Goal: Navigation & Orientation: Find specific page/section

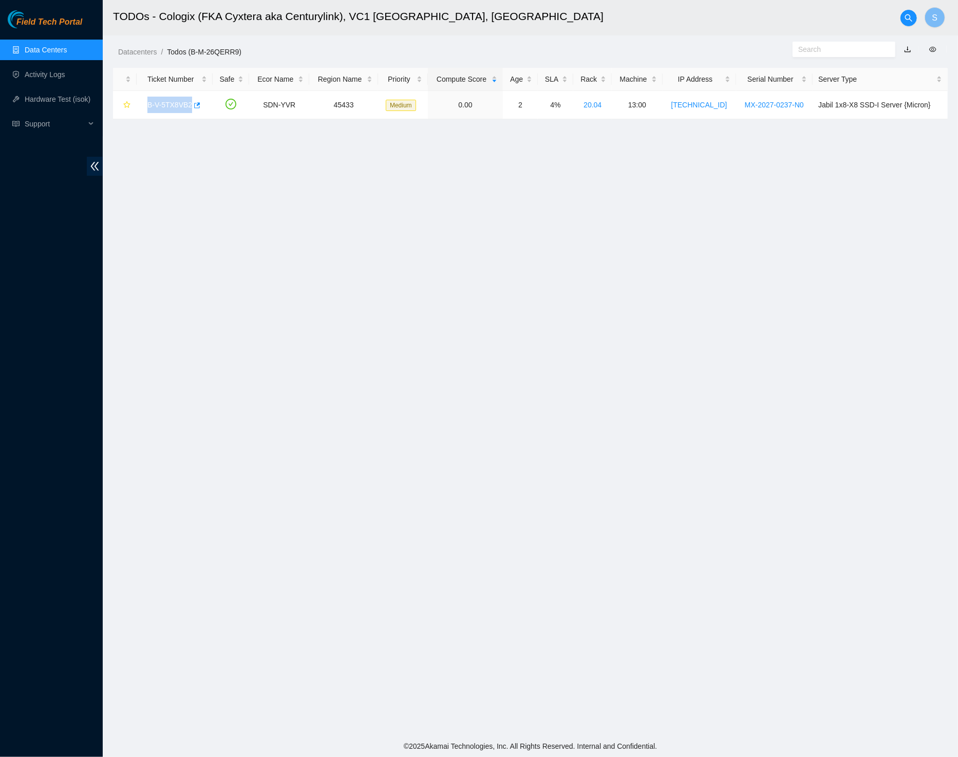
click at [74, 20] on span "Field Tech Portal" at bounding box center [49, 22] width 66 height 10
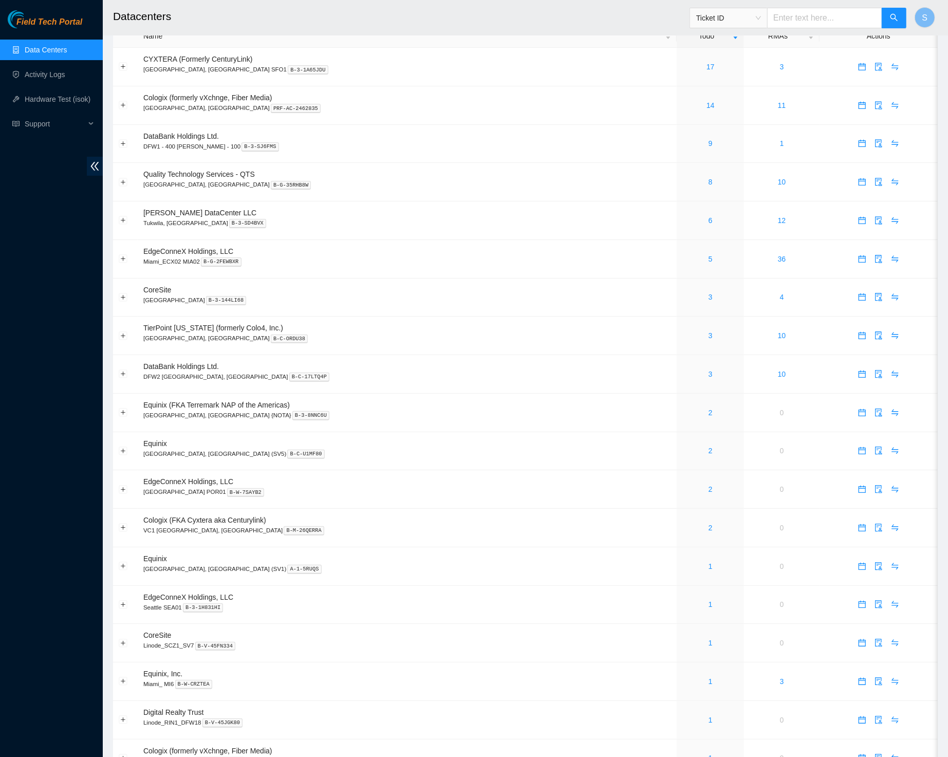
scroll to position [23, 0]
click at [708, 220] on link "6" at bounding box center [710, 219] width 4 height 8
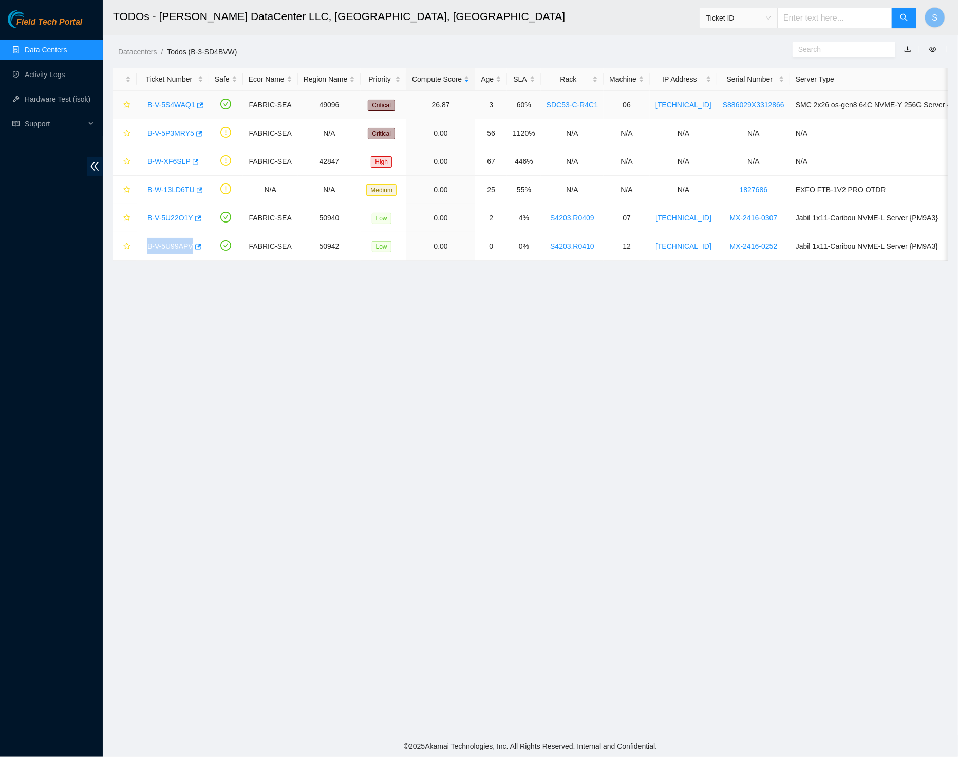
click at [182, 106] on link "B-V-5S4WAQ1" at bounding box center [171, 105] width 48 height 8
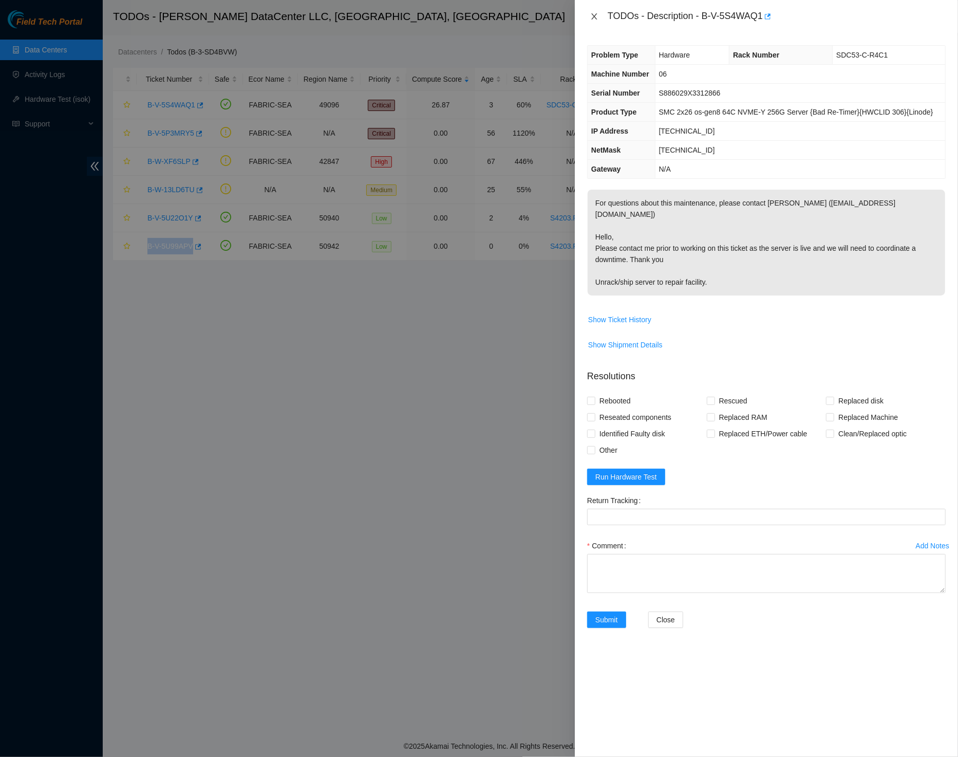
click at [596, 12] on icon "close" at bounding box center [594, 16] width 8 height 8
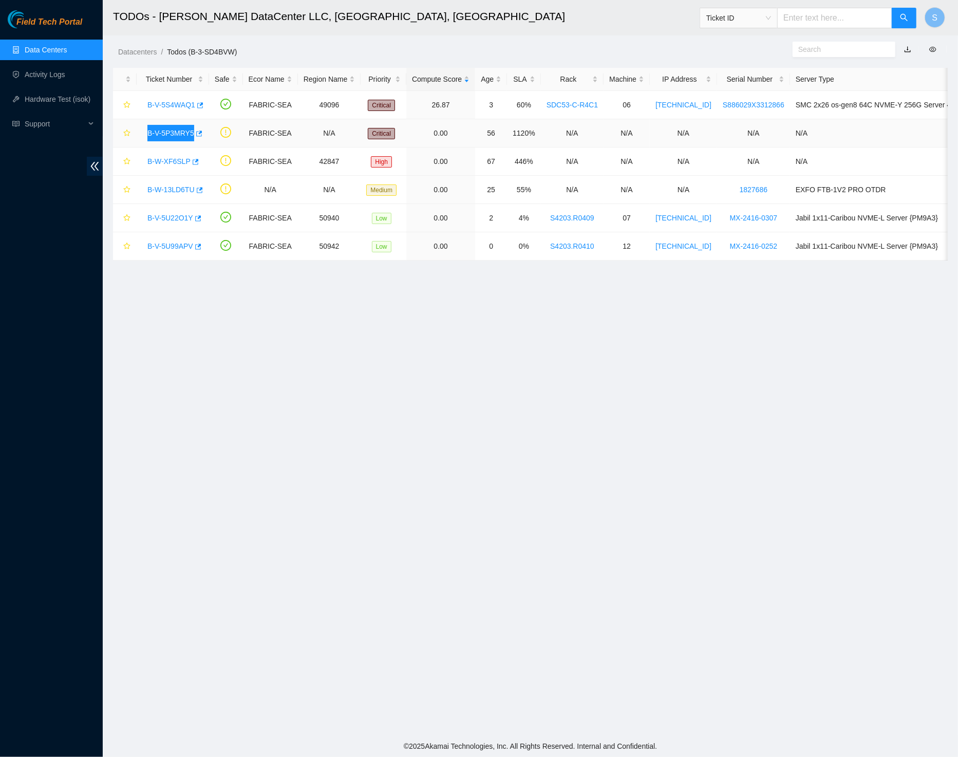
drag, startPoint x: 957, startPoint y: 711, endPoint x: 162, endPoint y: 137, distance: 981.1
click at [162, 137] on link "B-V-5P3MRY5" at bounding box center [170, 133] width 47 height 8
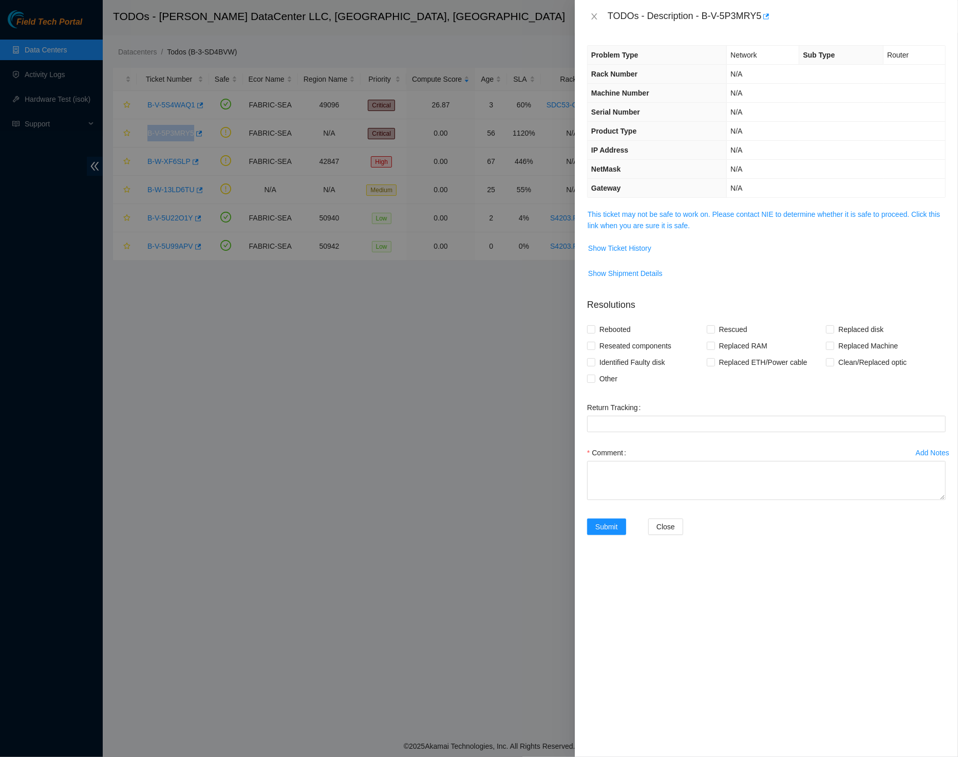
click at [674, 229] on span "This ticket may not be safe to work on. Please contact NIE to determine whether…" at bounding box center [767, 220] width 358 height 23
click at [681, 220] on link "This ticket may not be safe to work on. Please contact NIE to determine whether…" at bounding box center [764, 220] width 352 height 20
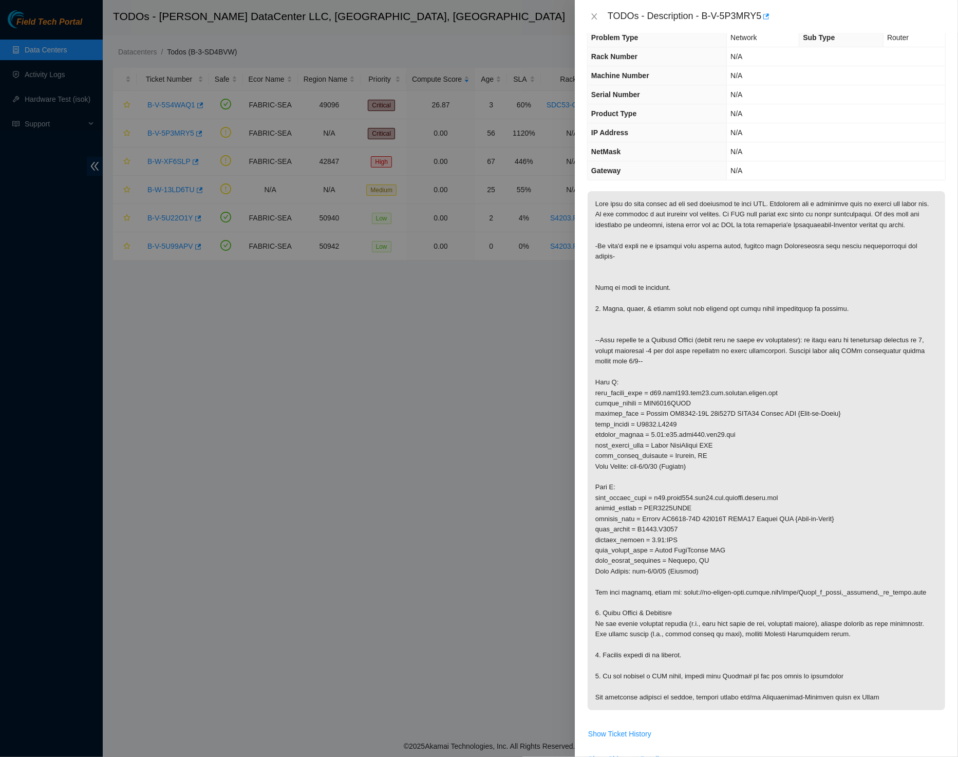
scroll to position [20, 0]
click at [596, 13] on icon "close" at bounding box center [594, 16] width 6 height 6
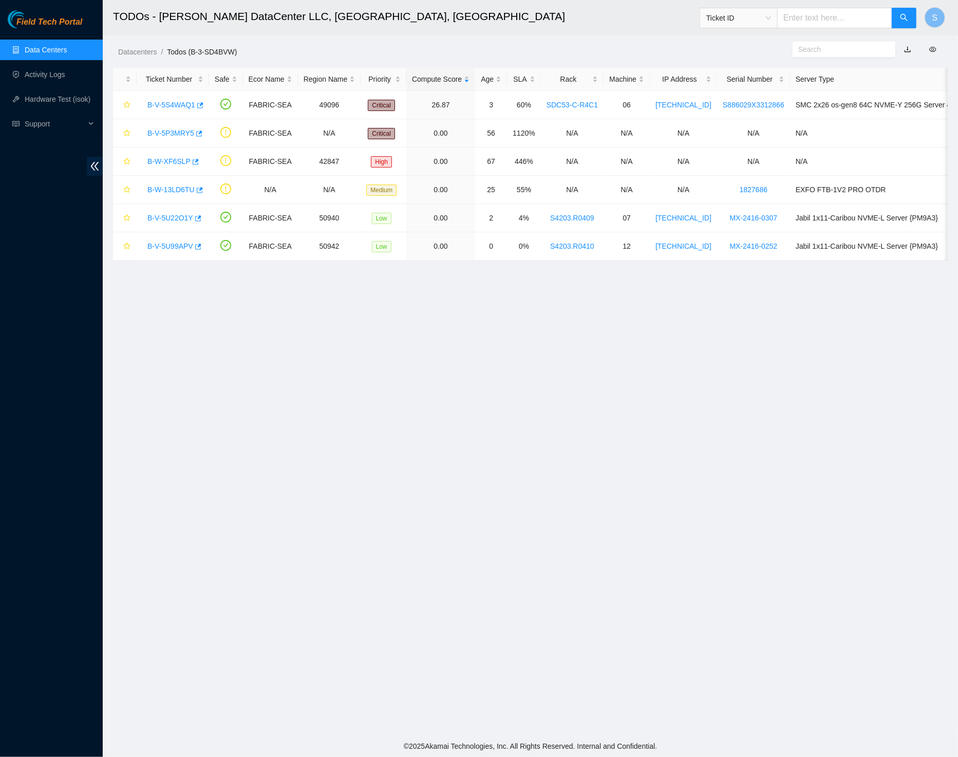
scroll to position [0, 0]
copy link "B-V-5S4WAQ1"
click at [51, 10] on div "Field Tech Portal Data Centers Activity Logs Hardware Test (isok) Support" at bounding box center [51, 383] width 103 height 746
copy link "B-V-5U99APV"
click at [62, 23] on span "Field Tech Portal" at bounding box center [49, 22] width 66 height 10
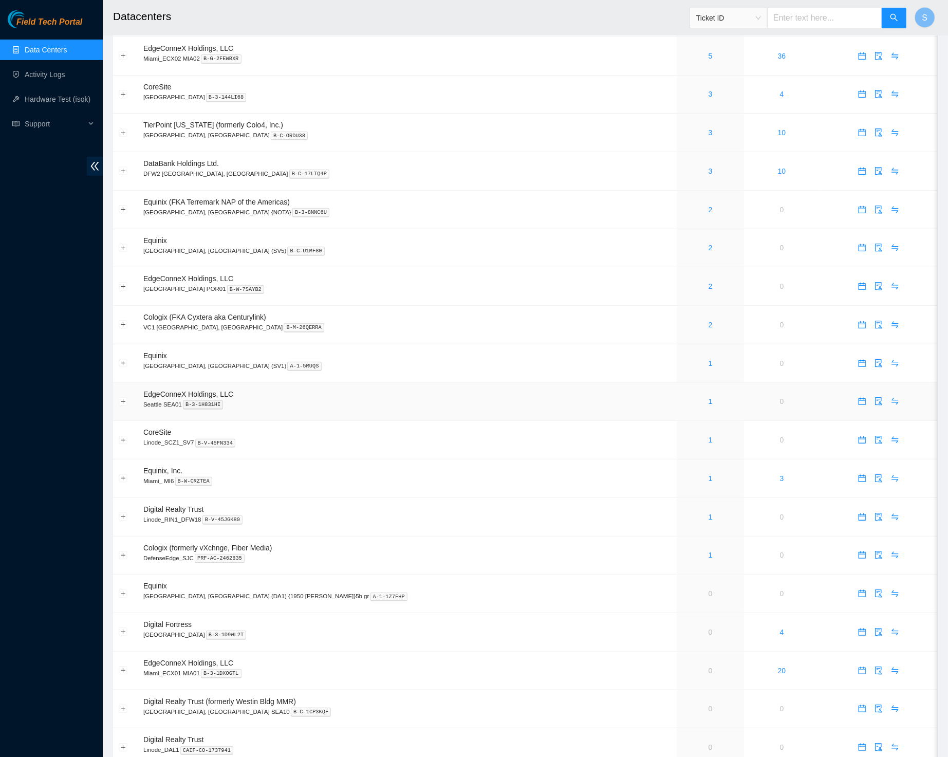
scroll to position [235, 0]
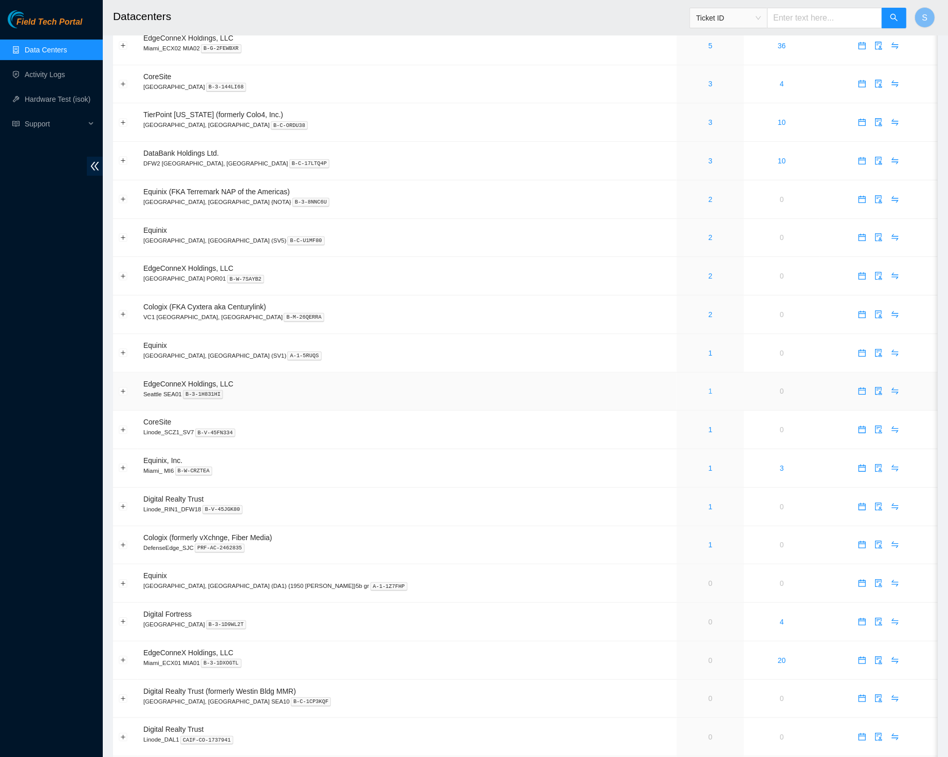
click at [708, 394] on link "1" at bounding box center [710, 391] width 4 height 8
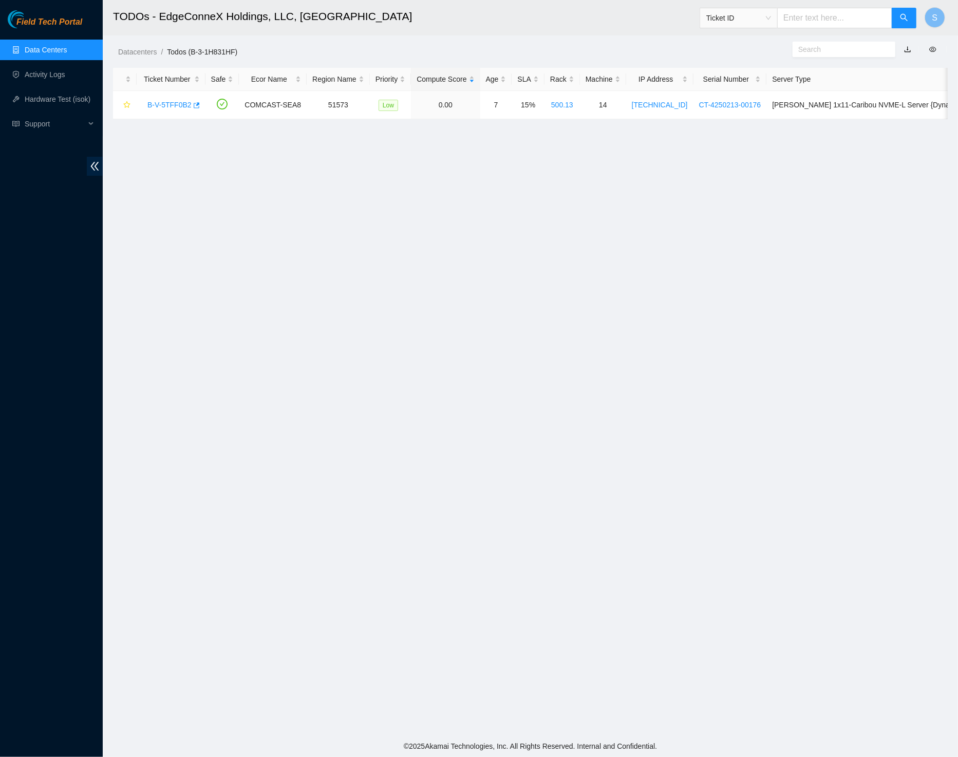
click at [54, 22] on span "Field Tech Portal" at bounding box center [49, 22] width 66 height 10
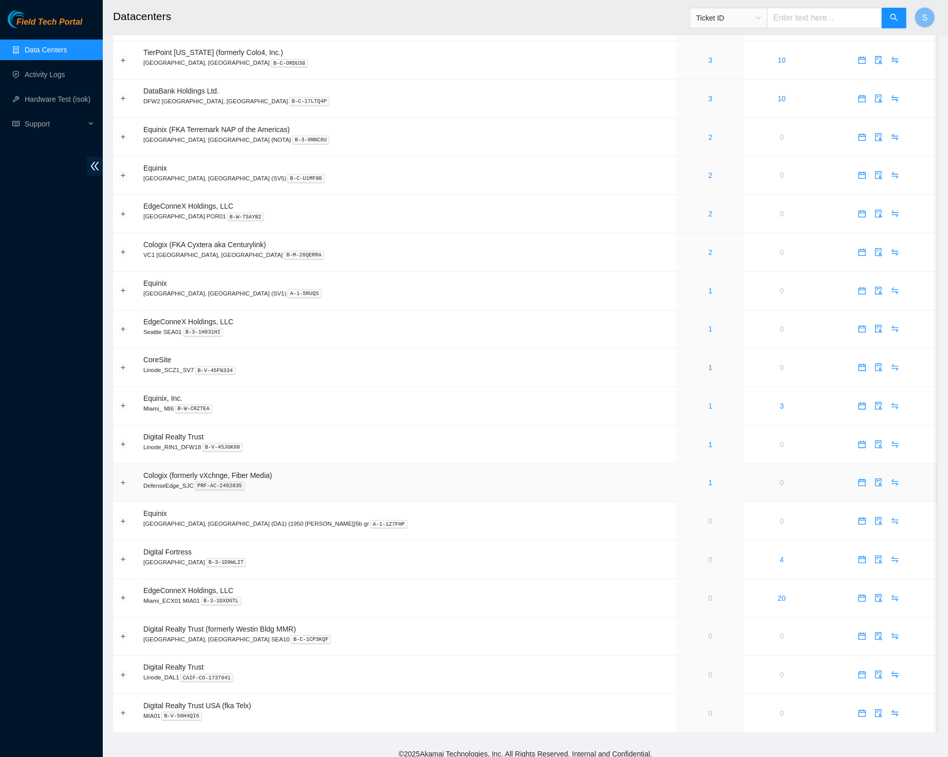
scroll to position [311, 0]
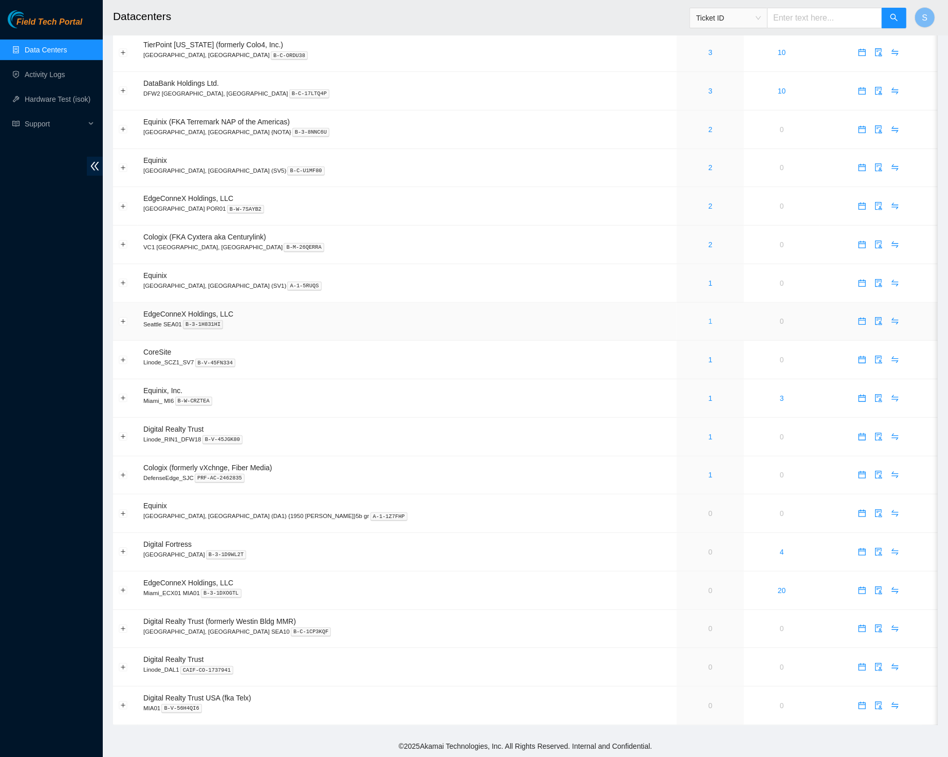
click at [708, 317] on link "1" at bounding box center [710, 321] width 4 height 8
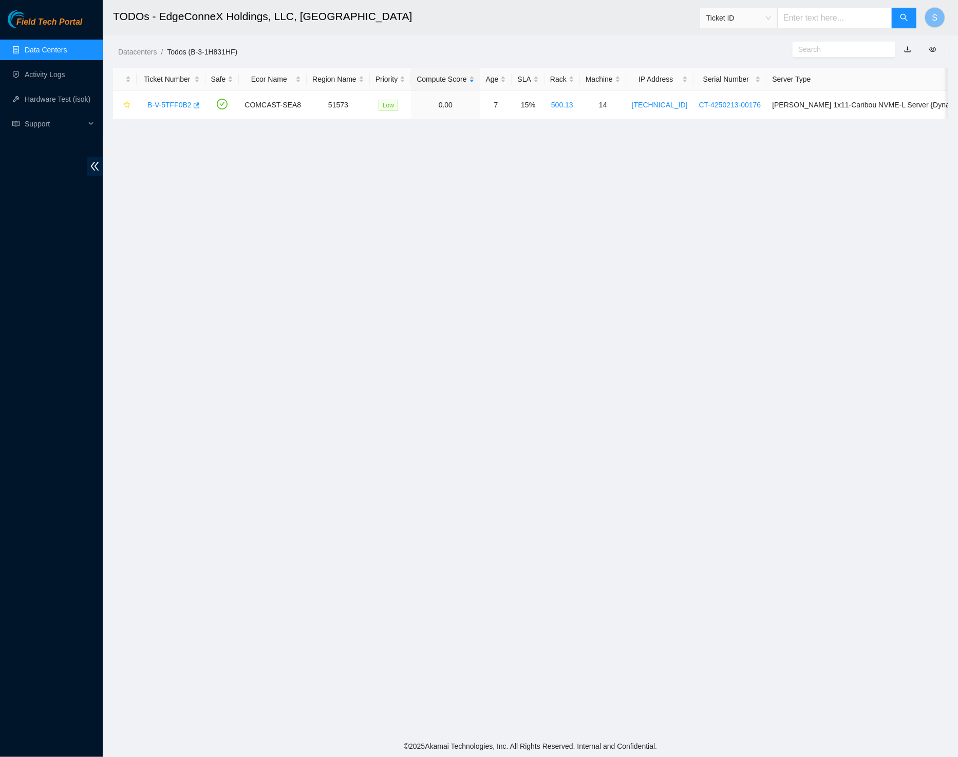
click at [74, 28] on link "Field Tech Portal" at bounding box center [45, 24] width 74 height 13
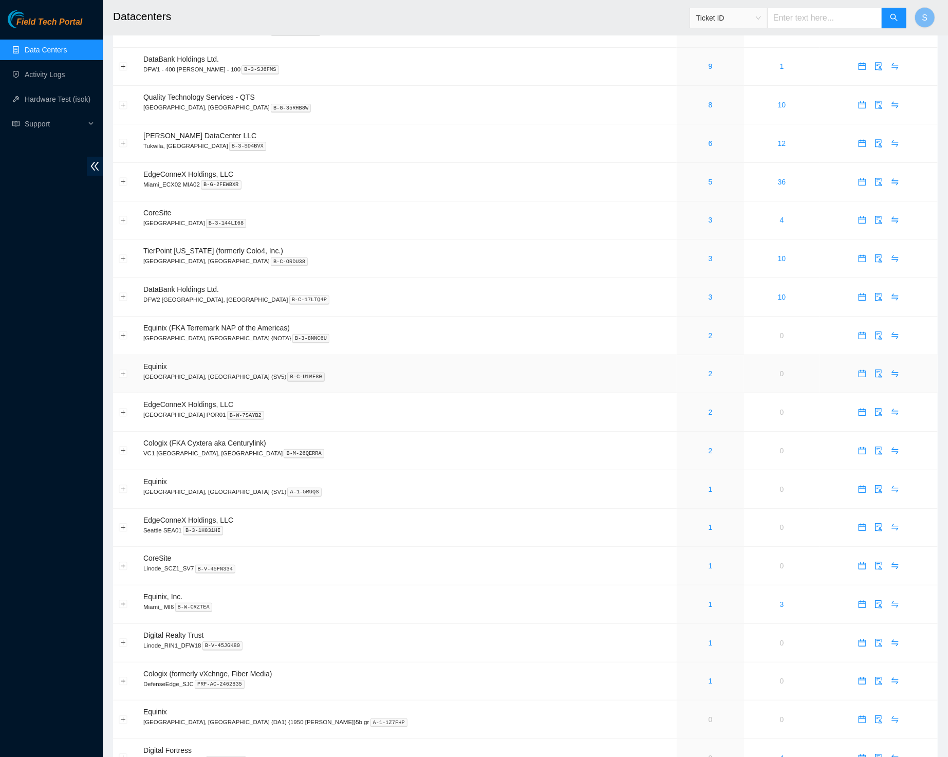
scroll to position [141, 0]
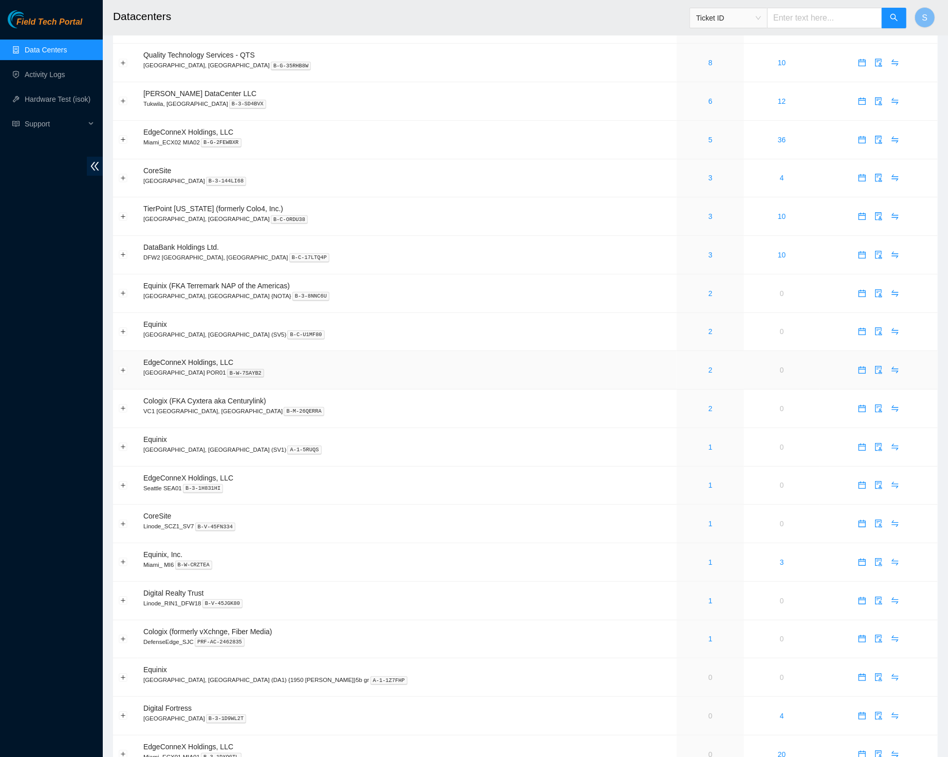
click at [682, 371] on div "2" at bounding box center [710, 369] width 56 height 11
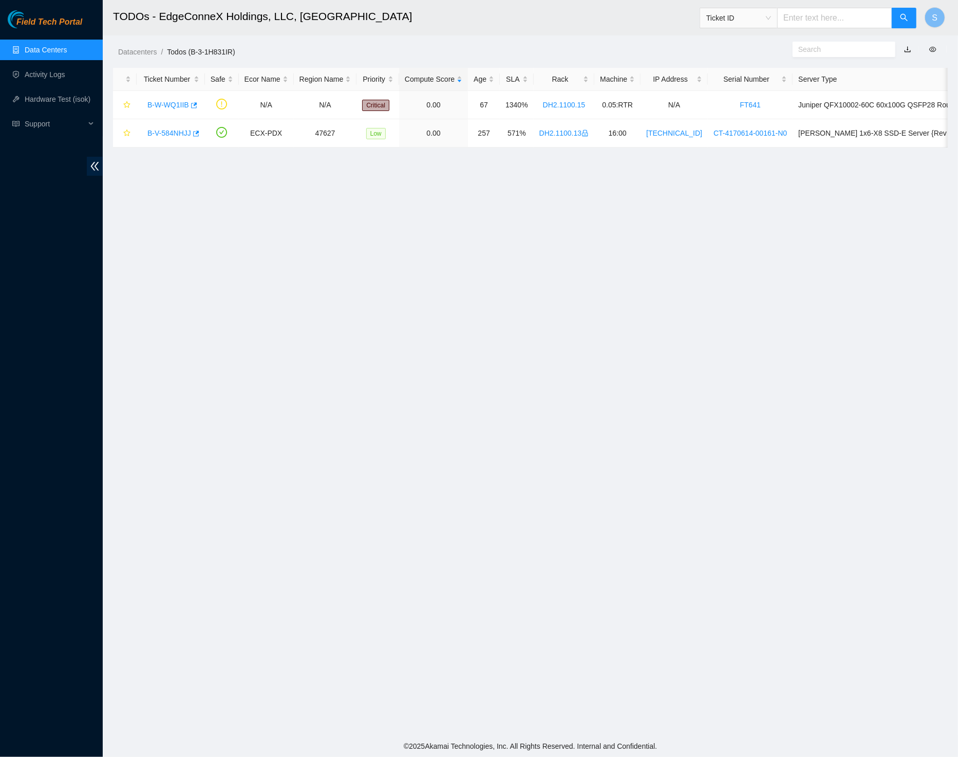
click at [77, 24] on span "Field Tech Portal" at bounding box center [49, 22] width 66 height 10
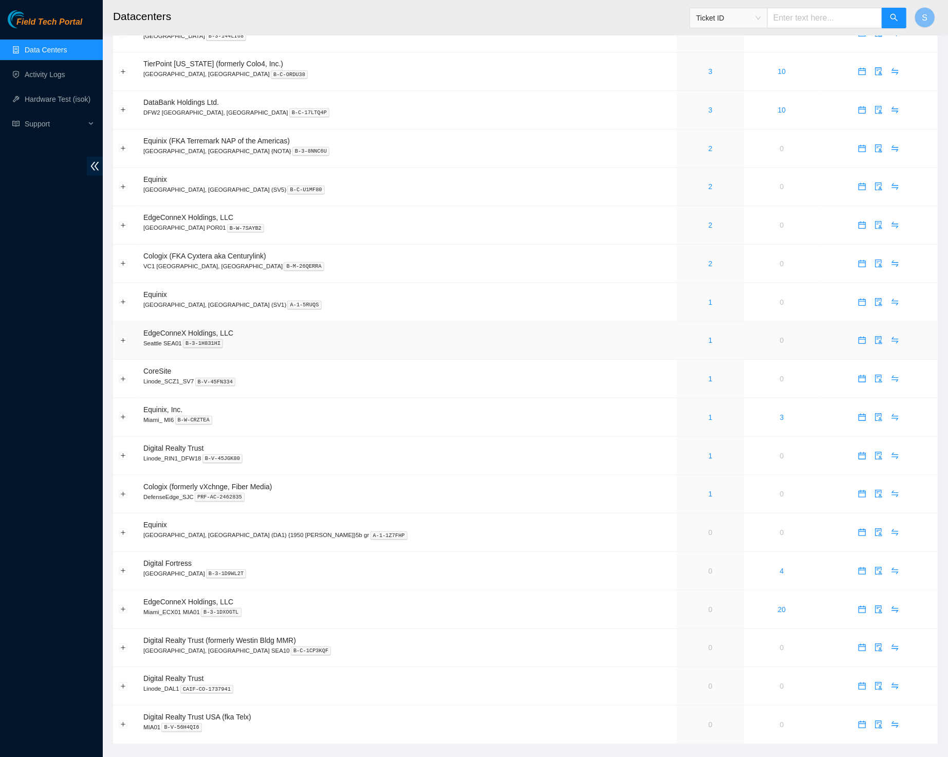
scroll to position [280, 0]
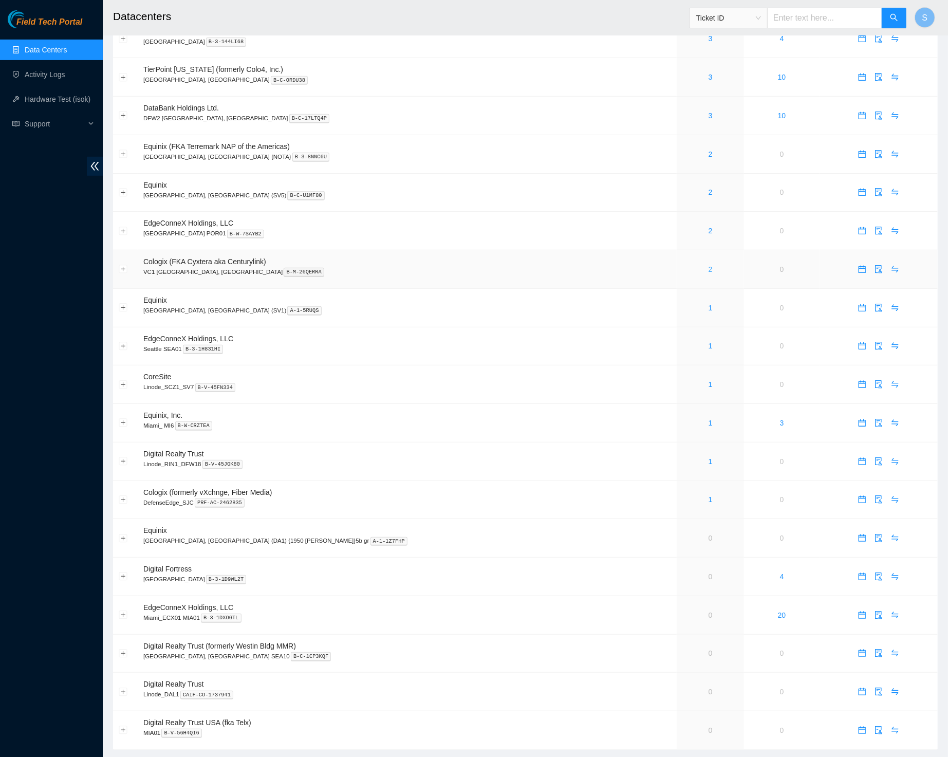
click at [708, 273] on link "2" at bounding box center [710, 269] width 4 height 8
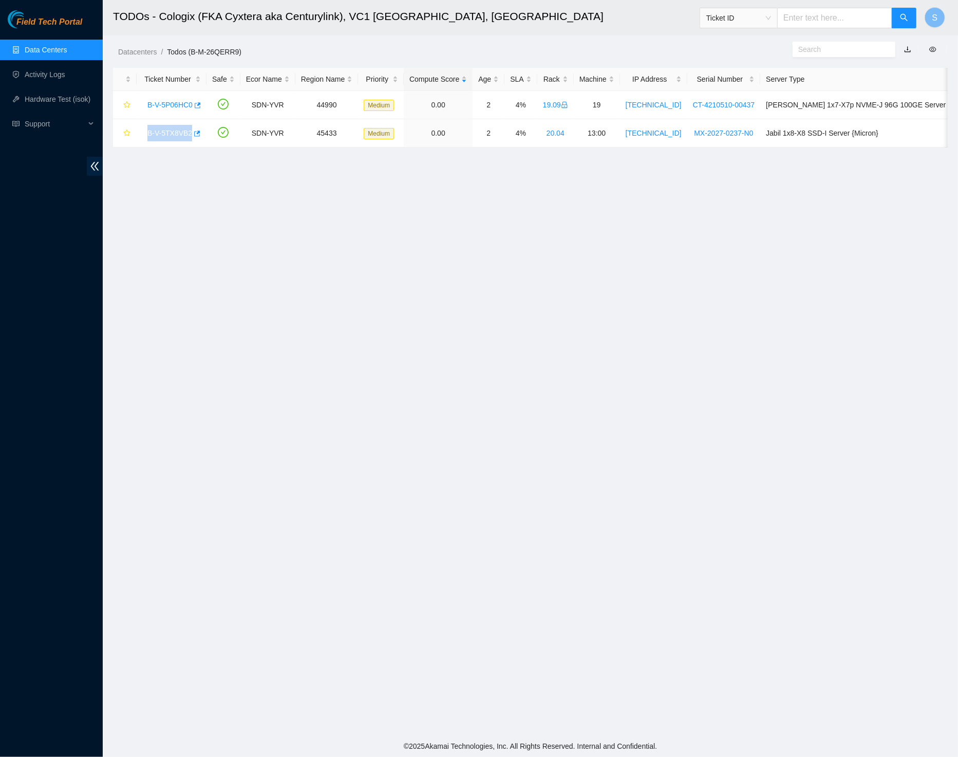
click at [56, 21] on span "Field Tech Portal" at bounding box center [49, 22] width 66 height 10
